Goal: Find contact information: Find contact information

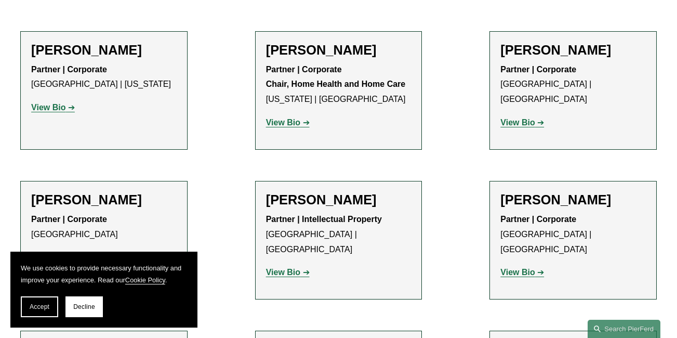
scroll to position [4257, 0]
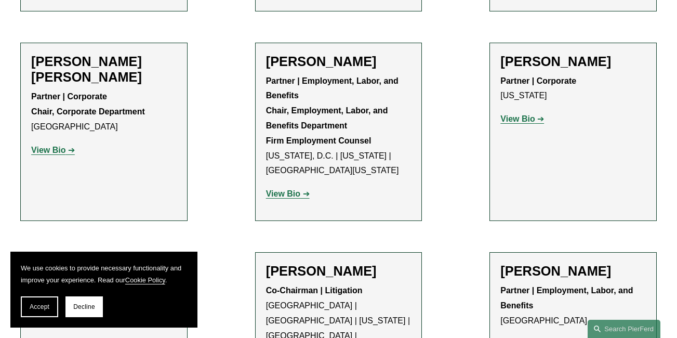
drag, startPoint x: 389, startPoint y: 167, endPoint x: 267, endPoint y: 167, distance: 122.2
click at [267, 263] on h2 "Joel M. Ferdinand" at bounding box center [339, 271] width 146 height 16
copy h2 "Joel M. Ferdinand"
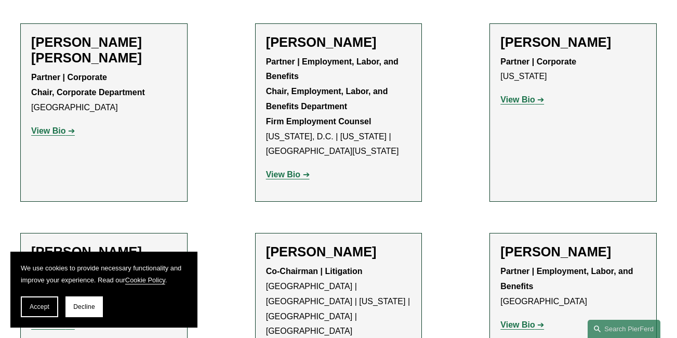
scroll to position [9740, 0]
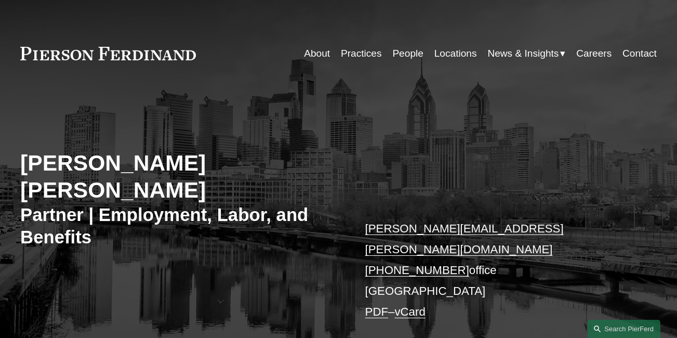
click at [464, 229] on p "[PERSON_NAME][EMAIL_ADDRESS][PERSON_NAME][DOMAIN_NAME] [PHONE_NUMBER] office [G…" at bounding box center [497, 270] width 265 height 104
